Goal: Task Accomplishment & Management: Manage account settings

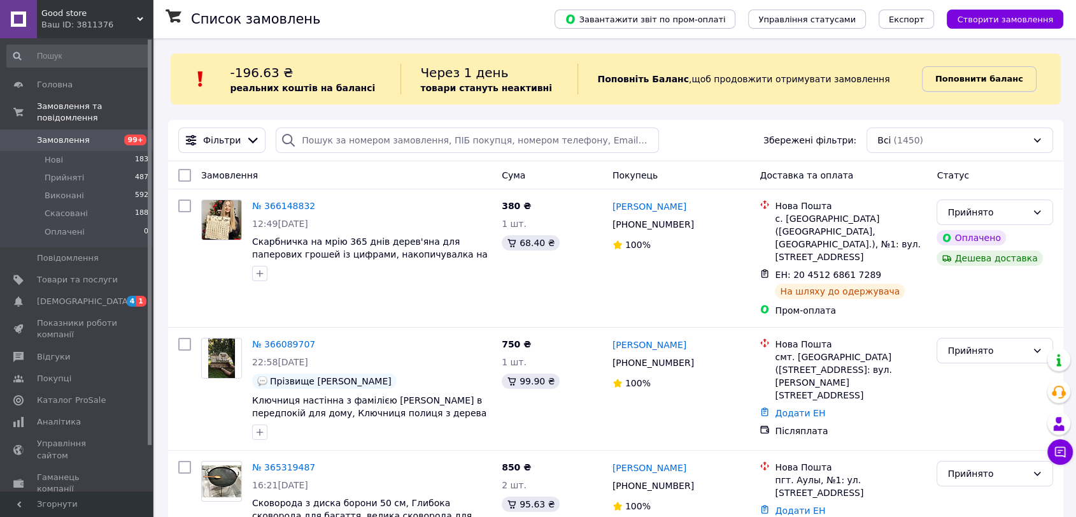
click at [936, 85] on link "Поповнити баланс" at bounding box center [979, 78] width 115 height 25
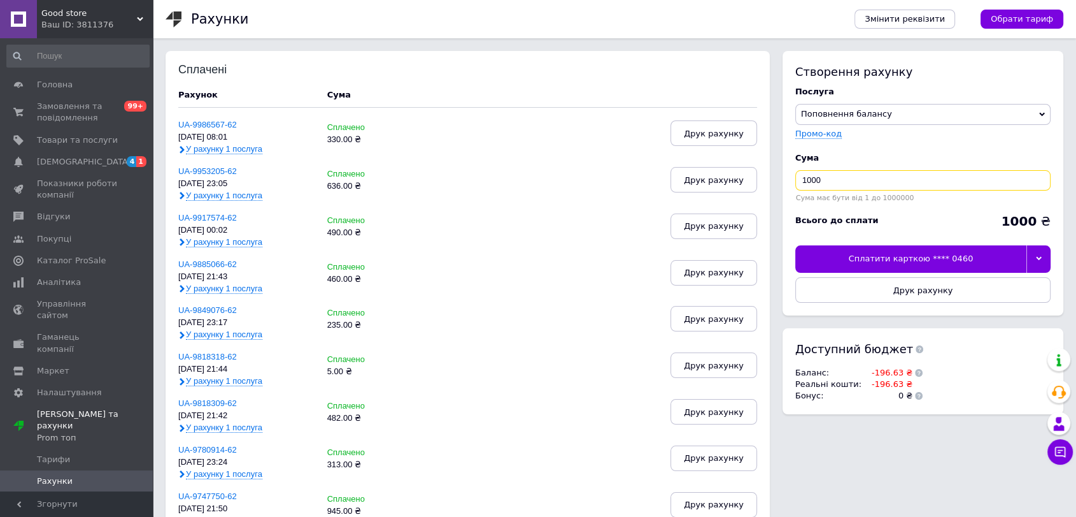
click at [850, 175] on input "1000" at bounding box center [923, 180] width 255 height 20
type input "197"
click at [1047, 261] on div at bounding box center [1039, 258] width 24 height 27
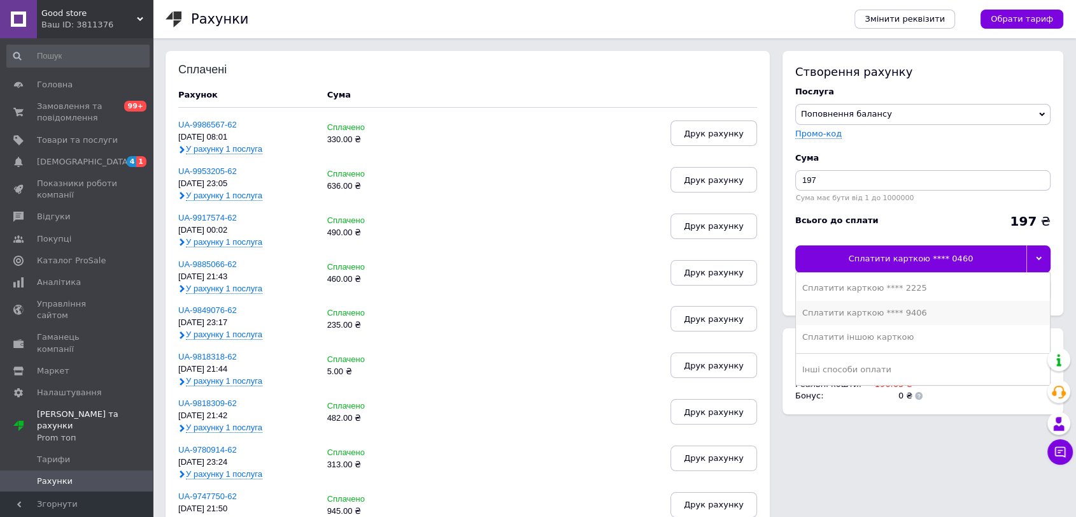
click at [906, 311] on div "Сплатити карткою **** 9406" at bounding box center [923, 312] width 241 height 11
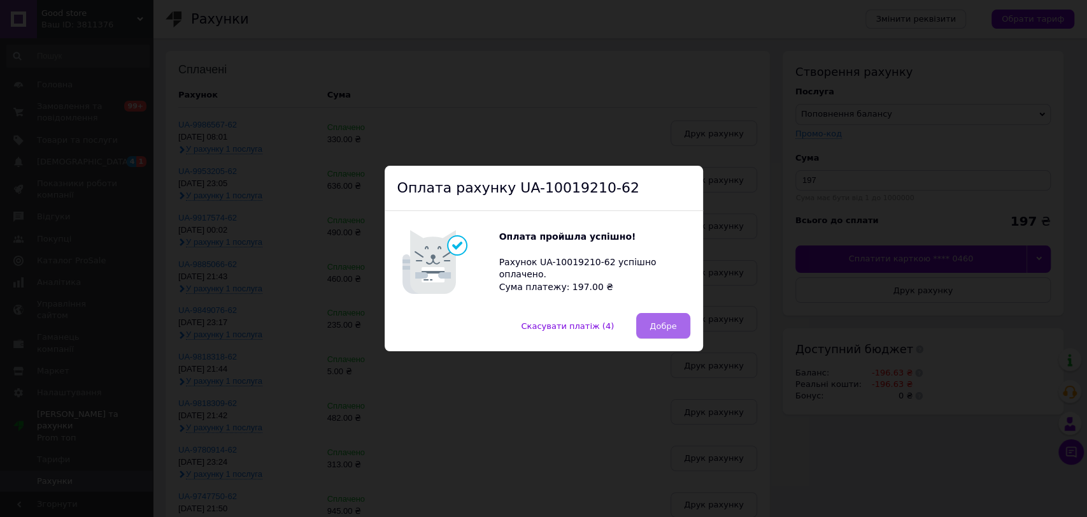
click at [674, 321] on span "Добре" at bounding box center [663, 326] width 27 height 10
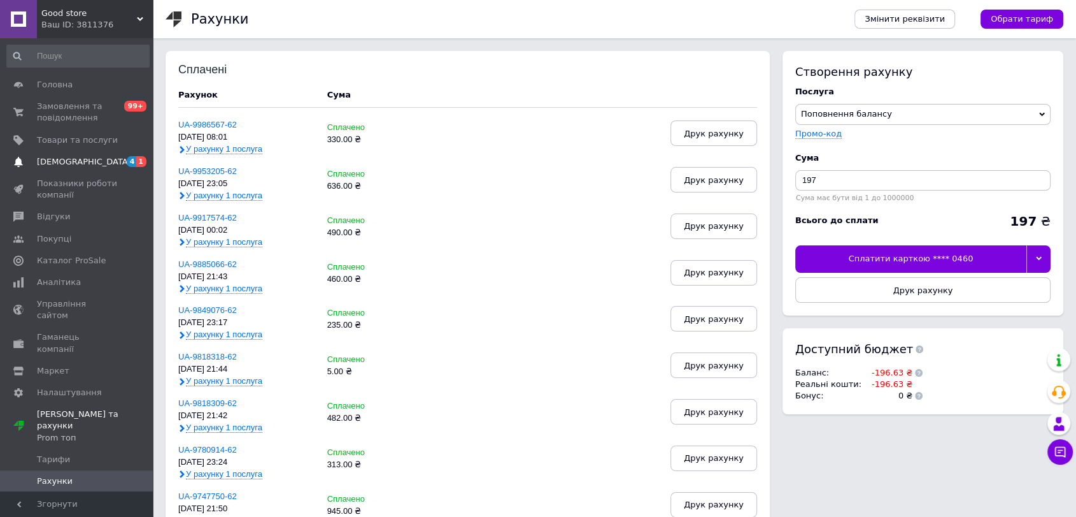
click at [69, 159] on span "[DEMOGRAPHIC_DATA]" at bounding box center [84, 161] width 94 height 11
